Goal: Check status: Check status

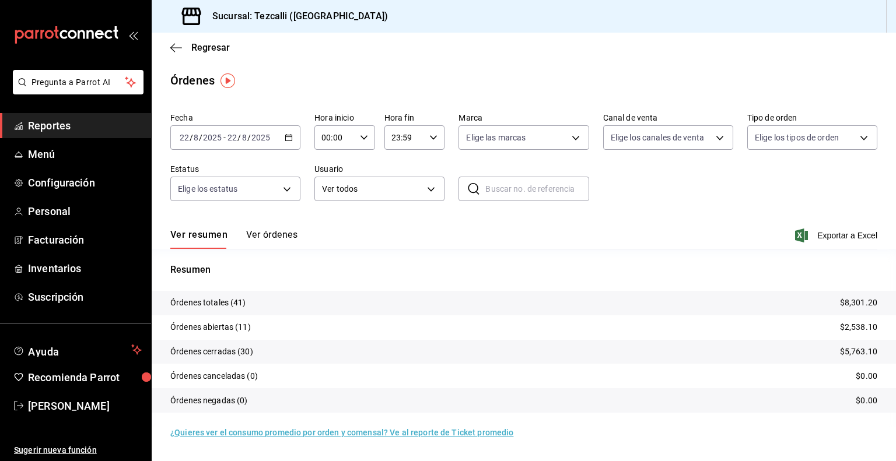
click at [217, 129] on div "[DATE] [DATE] - [DATE] [DATE]" at bounding box center [235, 137] width 130 height 24
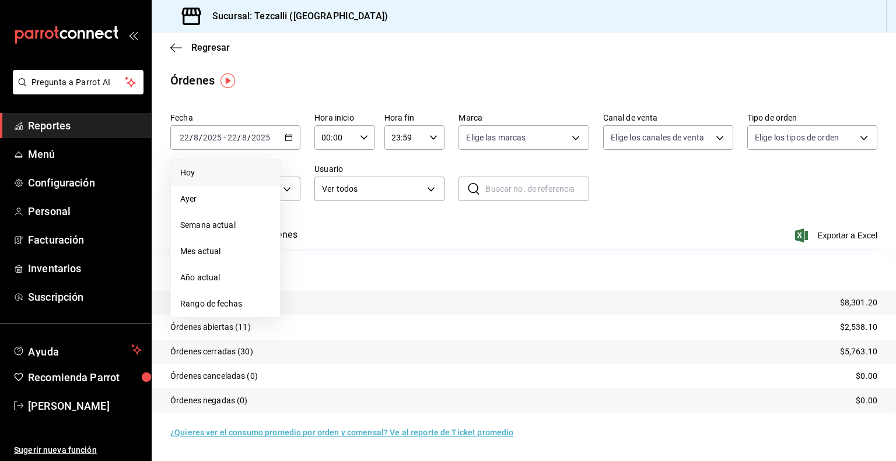
click at [210, 174] on span "Hoy" at bounding box center [225, 173] width 90 height 12
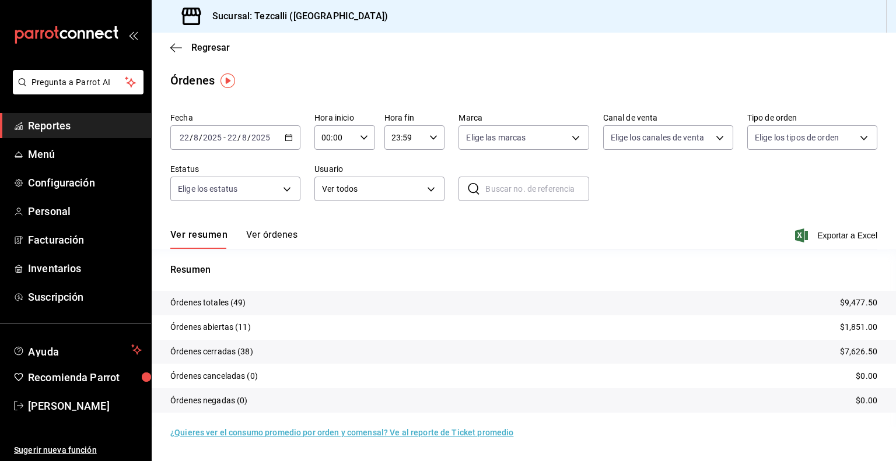
click at [260, 240] on button "Ver órdenes" at bounding box center [271, 239] width 51 height 20
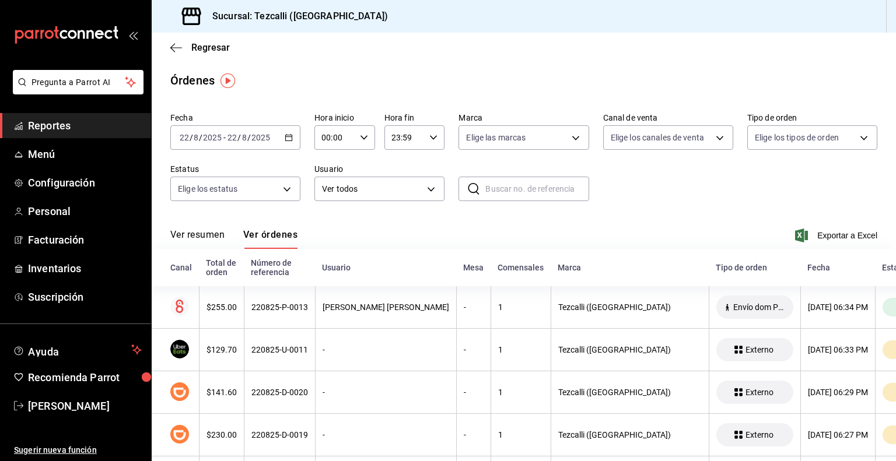
click at [205, 232] on button "Ver resumen" at bounding box center [197, 239] width 54 height 20
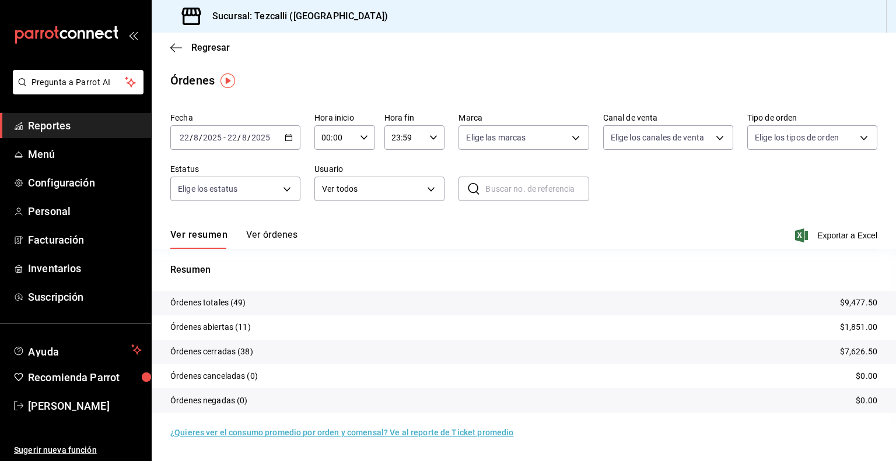
click at [290, 240] on button "Ver órdenes" at bounding box center [271, 239] width 51 height 20
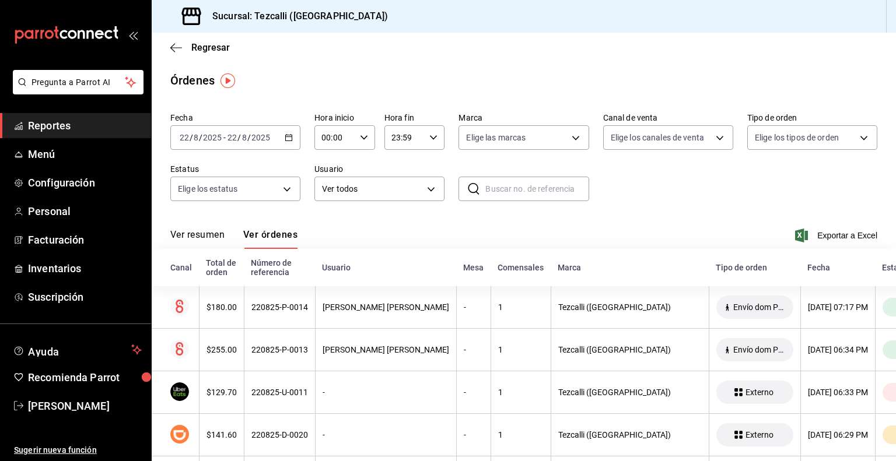
click at [202, 237] on button "Ver resumen" at bounding box center [197, 239] width 54 height 20
